Goal: Information Seeking & Learning: Learn about a topic

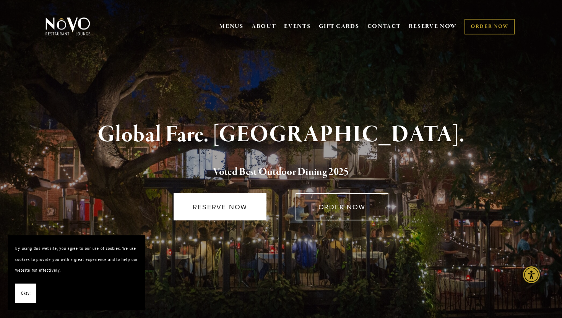
click at [215, 209] on link "RESERVE NOW" at bounding box center [220, 206] width 93 height 27
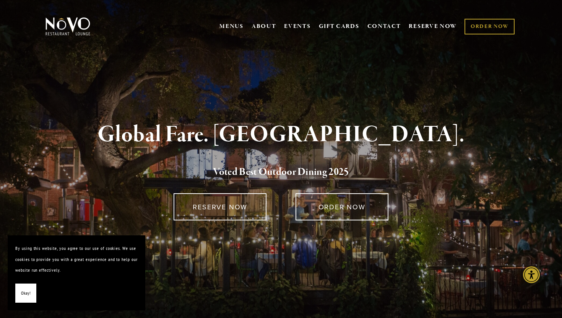
click at [235, 220] on div "RESERVE NOW" at bounding box center [221, 207] width 122 height 40
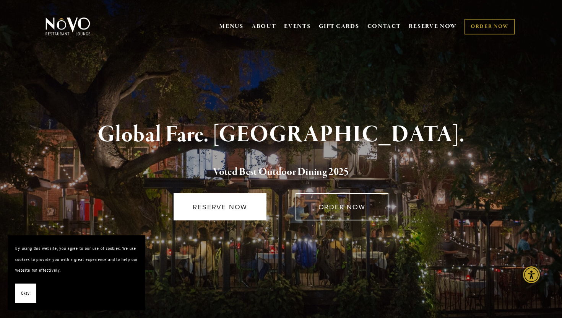
click at [243, 200] on link "RESERVE NOW" at bounding box center [220, 206] width 93 height 27
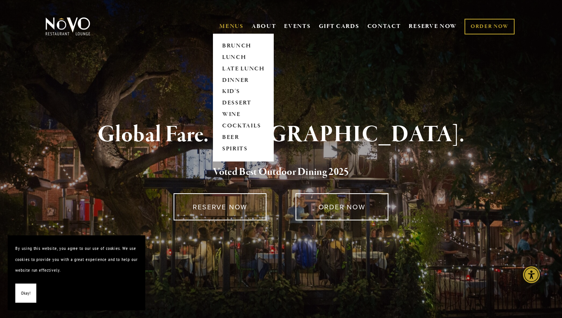
click at [228, 24] on link "MENUS" at bounding box center [232, 27] width 24 height 8
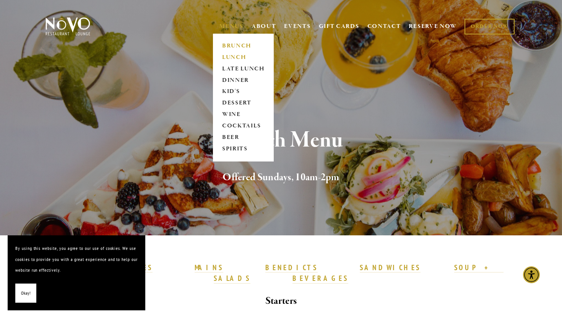
click at [236, 57] on link "LUNCH" at bounding box center [244, 57] width 48 height 11
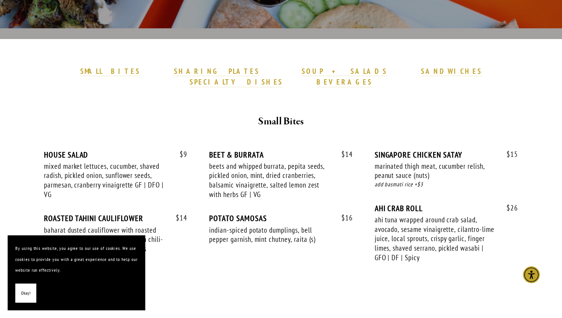
scroll to position [210, 0]
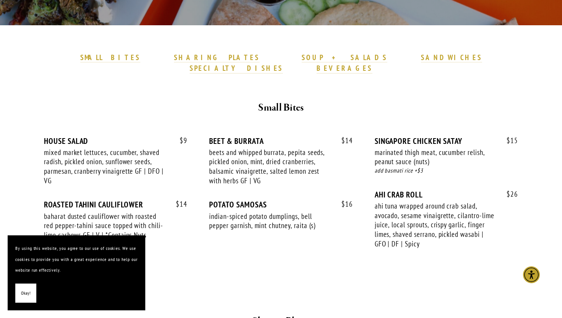
click at [21, 295] on span "Okay!" at bounding box center [26, 293] width 10 height 11
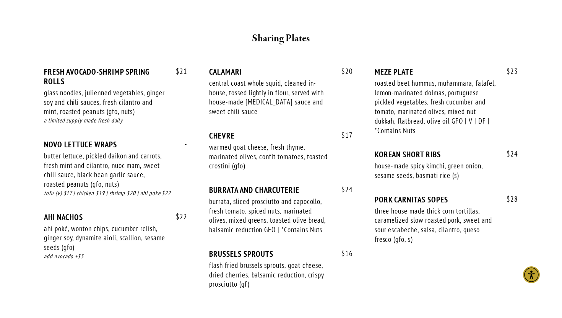
scroll to position [494, 0]
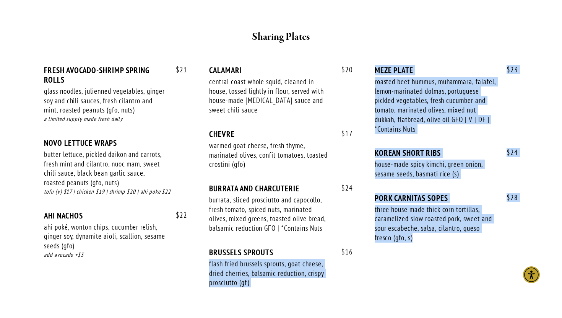
drag, startPoint x: 367, startPoint y: 241, endPoint x: 311, endPoint y: 241, distance: 55.5
click at [311, 241] on div "$ 21 FRESH AVOCADO-SHRIMP SPRING ROLLS glass noodles, julienned vegetables, gin…" at bounding box center [281, 183] width 474 height 236
click at [312, 248] on div "BRUSSELS SPROUTS" at bounding box center [280, 253] width 143 height 10
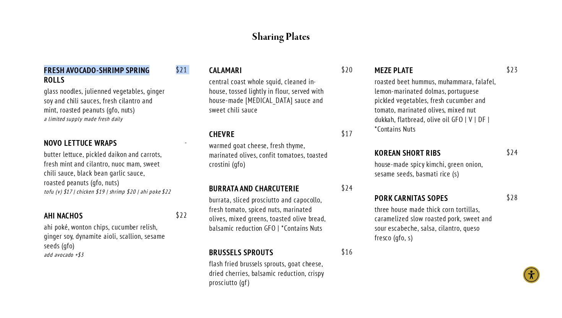
drag, startPoint x: 171, startPoint y: 60, endPoint x: 198, endPoint y: 63, distance: 26.9
click at [198, 65] on div "$ 21 FRESH AVOCADO-SHRIMP SPRING ROLLS glass noodles, julienned vegetables, gin…" at bounding box center [281, 183] width 474 height 236
click at [100, 150] on div "butter lettuce, pickled daikon and carrots, fresh mint and cilantro, nuoc mam, …" at bounding box center [105, 169] width 122 height 38
click at [150, 71] on div "FRESH AVOCADO-SHRIMP SPRING ROLLS" at bounding box center [115, 74] width 143 height 19
click at [302, 259] on div "flash fried brussels sprouts, goat cheese, dried cherries, balsamic reduction, …" at bounding box center [270, 273] width 122 height 28
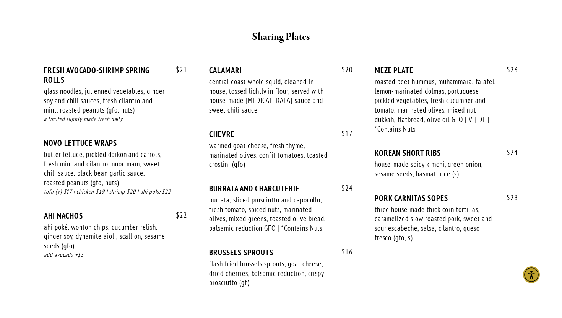
click at [306, 195] on div "burrata, sliced prosciutto and capocollo, fresh tomato, spiced nuts, marinated …" at bounding box center [270, 214] width 122 height 38
click at [310, 145] on div "warmed goat cheese, fresh thyme, marinated olives, confit tomatoes, toasted cro…" at bounding box center [270, 155] width 122 height 28
click at [497, 65] on div "$ 23 MEZE PLATE roasted beet hummus, muhammara, falafel, lemon-marinated dolmas…" at bounding box center [446, 106] width 143 height 83
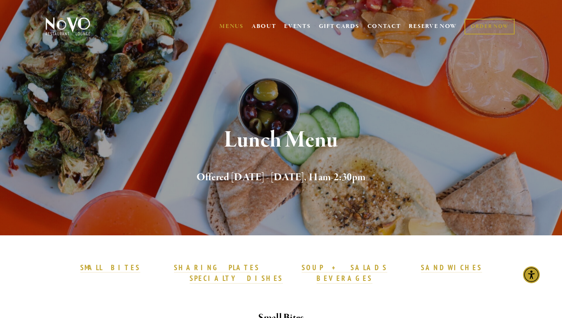
scroll to position [0, 0]
click at [492, 112] on div "Lunch Menu Offered [DATE] - [DATE], 11am-2:30pm" at bounding box center [281, 156] width 551 height 157
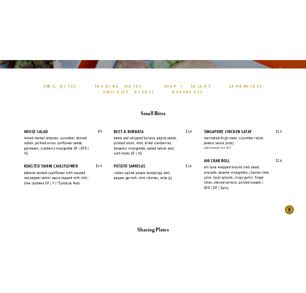
scroll to position [212, 0]
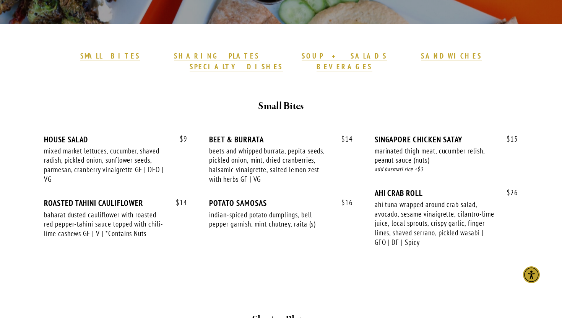
click at [118, 56] on p "SMALL BITES SHARING PLATES SOUP + SALADS SANDWICHES SPECIALTY DISHES BEVERAGES" at bounding box center [281, 62] width 446 height 22
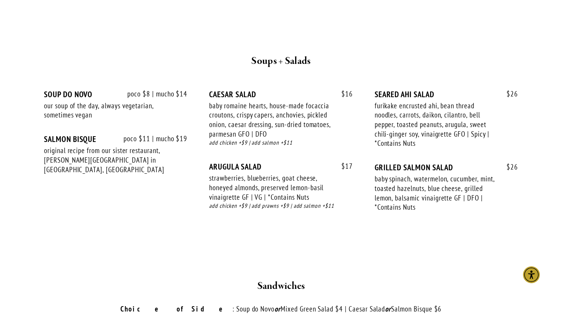
scroll to position [802, 0]
